Goal: Entertainment & Leisure: Consume media (video, audio)

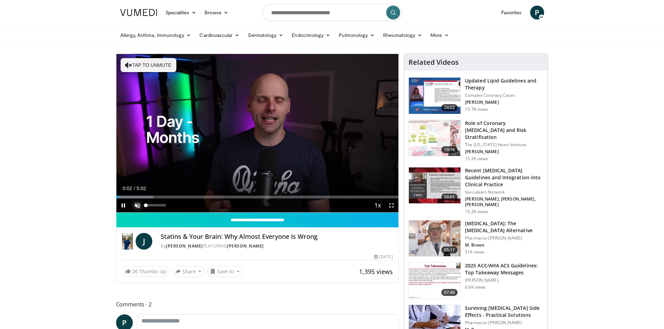
click at [140, 205] on span "Video Player" at bounding box center [137, 206] width 14 height 14
click at [123, 205] on span "Video Player" at bounding box center [123, 206] width 14 height 14
click at [123, 204] on span "Video Player" at bounding box center [123, 206] width 14 height 14
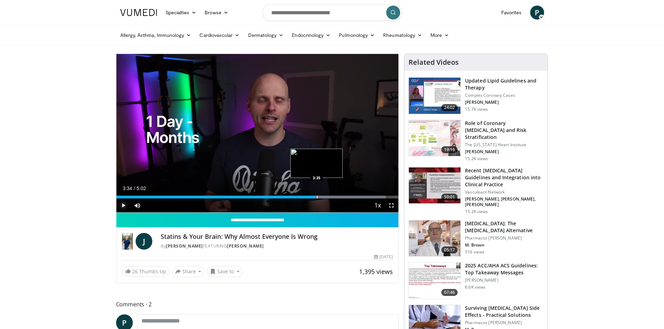
drag, startPoint x: 321, startPoint y: 197, endPoint x: 316, endPoint y: 198, distance: 5.6
click at [316, 198] on div "3:34" at bounding box center [216, 197] width 200 height 3
drag, startPoint x: 320, startPoint y: 198, endPoint x: 301, endPoint y: 193, distance: 19.4
click at [301, 193] on div "Loaded : 95.56% 3:20 3:20" at bounding box center [257, 195] width 282 height 7
drag, startPoint x: 318, startPoint y: 196, endPoint x: 306, endPoint y: 194, distance: 13.1
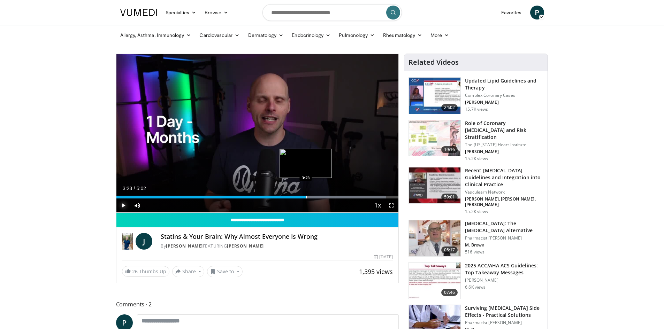
click at [306, 194] on div "Loaded : 95.56% 3:23 3:23" at bounding box center [257, 195] width 282 height 7
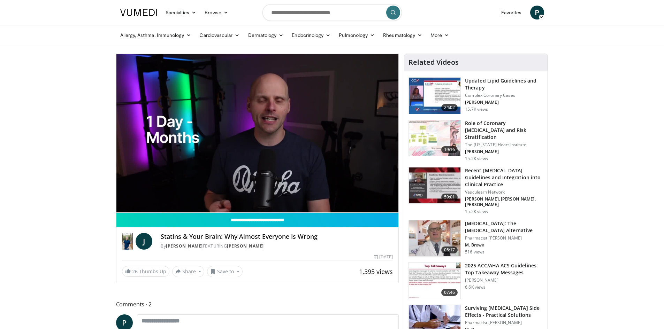
scroll to position [35, 0]
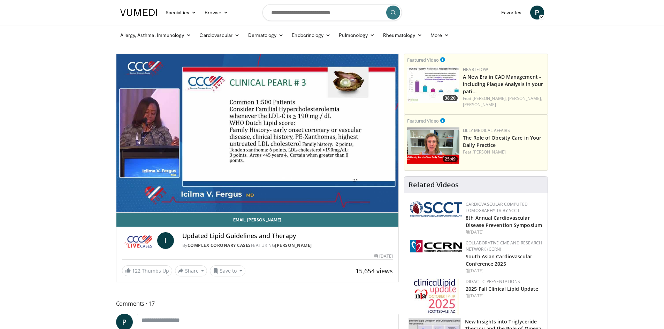
click at [514, 300] on div "Didactic Presentations 2025 Fall Clinical Lipid Update [DATE]" at bounding box center [504, 297] width 76 height 37
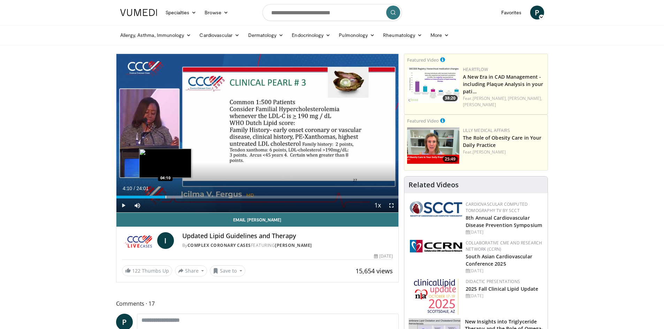
drag, startPoint x: 169, startPoint y: 197, endPoint x: 165, endPoint y: 198, distance: 4.3
click at [166, 198] on div "Progress Bar" at bounding box center [166, 197] width 1 height 3
click at [180, 197] on div "Progress Bar" at bounding box center [180, 197] width 1 height 3
click at [180, 197] on div "10 seconds Tap to unmute" at bounding box center [257, 133] width 282 height 159
click at [180, 197] on div "Progress Bar" at bounding box center [180, 197] width 1 height 3
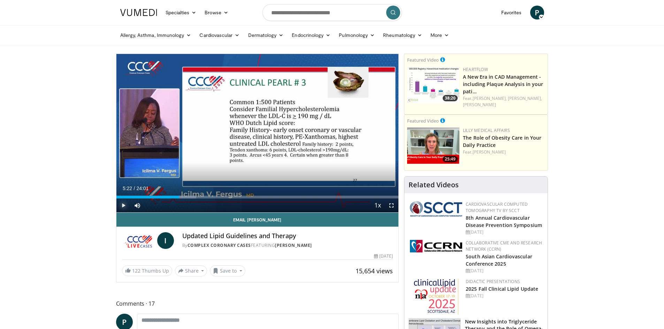
click at [123, 207] on span "Video Player" at bounding box center [123, 206] width 14 height 14
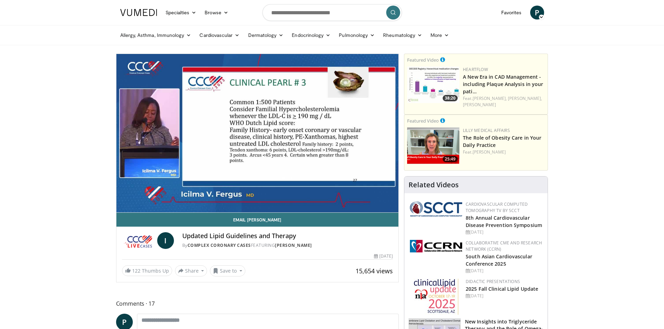
click at [125, 205] on div "10 seconds Tap to unmute" at bounding box center [257, 133] width 282 height 159
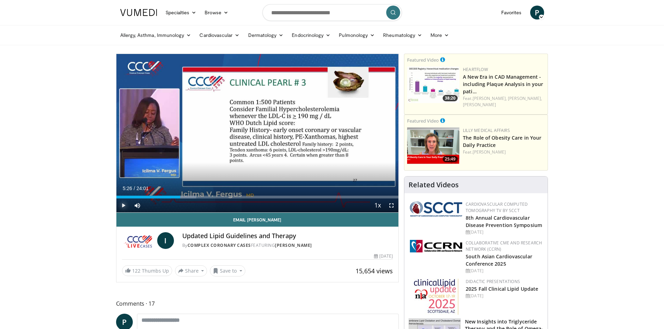
click at [125, 205] on span "Video Player" at bounding box center [123, 206] width 14 height 14
click at [124, 205] on span "Video Player" at bounding box center [123, 206] width 14 height 14
click at [121, 205] on span "Video Player" at bounding box center [123, 206] width 14 height 14
click at [125, 207] on span "Video Player" at bounding box center [123, 206] width 14 height 14
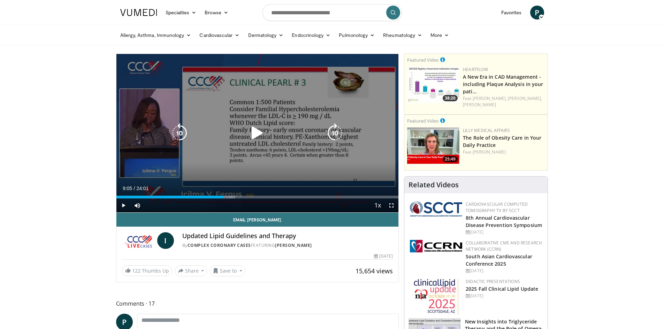
click at [255, 133] on icon "Video Player" at bounding box center [257, 133] width 20 height 20
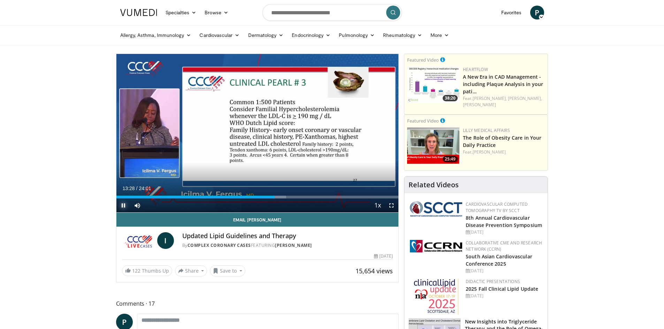
click at [123, 206] on span "Video Player" at bounding box center [123, 206] width 14 height 14
drag, startPoint x: 274, startPoint y: 198, endPoint x: 270, endPoint y: 198, distance: 4.5
click at [270, 198] on div "Loaded : 60.25% 13:04 13:06" at bounding box center [257, 197] width 282 height 3
click at [270, 198] on div "Progress Bar" at bounding box center [270, 197] width 1 height 3
click at [267, 198] on div "Progress Bar" at bounding box center [267, 197] width 1 height 3
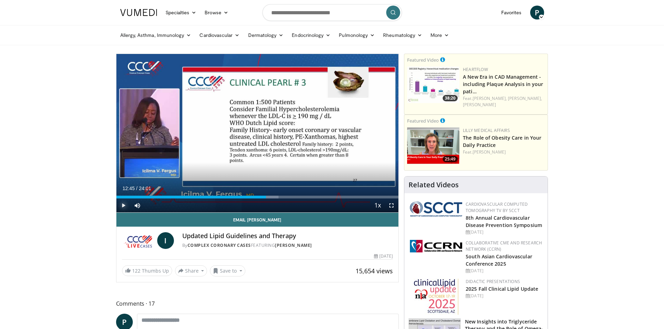
click at [124, 204] on span "Video Player" at bounding box center [123, 206] width 14 height 14
click at [122, 203] on span "Video Player" at bounding box center [123, 206] width 14 height 14
click at [124, 205] on span "Video Player" at bounding box center [123, 206] width 14 height 14
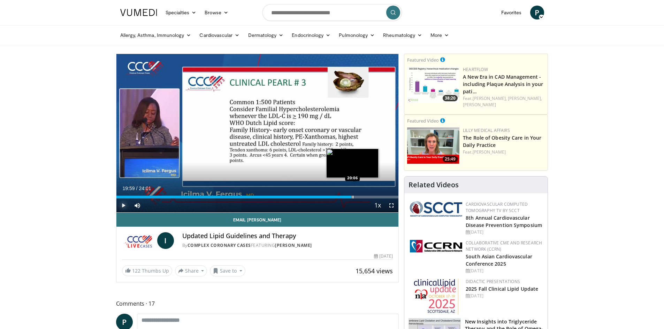
drag, startPoint x: 359, startPoint y: 195, endPoint x: 351, endPoint y: 197, distance: 7.7
click at [351, 197] on div "Loaded : 84.02% 19:59 20:06" at bounding box center [257, 197] width 282 height 3
drag, startPoint x: 352, startPoint y: 197, endPoint x: 348, endPoint y: 199, distance: 4.9
click at [348, 199] on div "Current Time 20:01 / Duration 24:01 Play Skip Backward Skip Forward Mute 0% Loa…" at bounding box center [257, 206] width 282 height 14
click at [121, 204] on span "Video Player" at bounding box center [123, 206] width 14 height 14
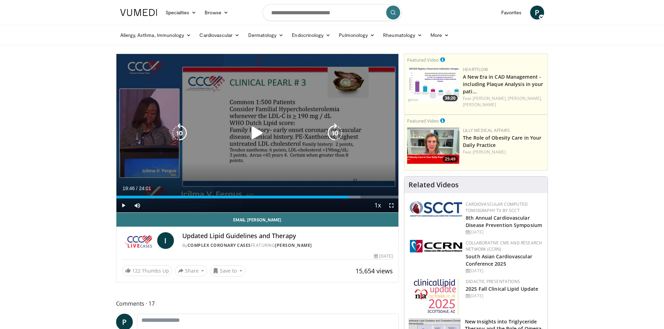
click at [255, 128] on icon "Video Player" at bounding box center [257, 133] width 20 height 20
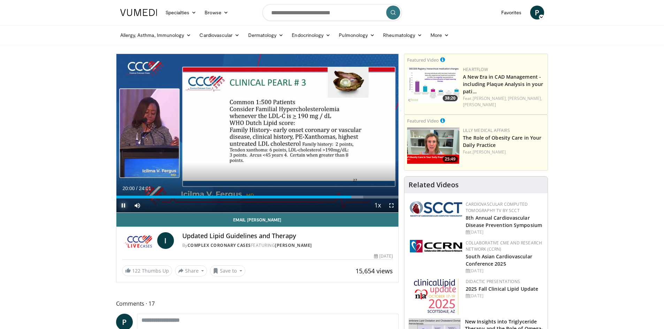
click at [124, 206] on span "Video Player" at bounding box center [123, 206] width 14 height 14
click at [123, 206] on span "Video Player" at bounding box center [123, 206] width 14 height 14
click at [122, 207] on span "Video Player" at bounding box center [123, 206] width 14 height 14
click at [124, 205] on span "Video Player" at bounding box center [123, 206] width 14 height 14
